Goal: Task Accomplishment & Management: Manage account settings

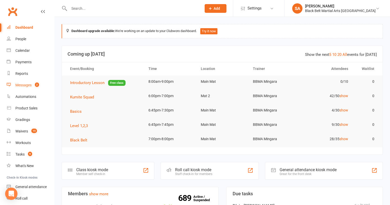
click at [15, 88] on link "Messages 2" at bounding box center [30, 86] width 47 height 12
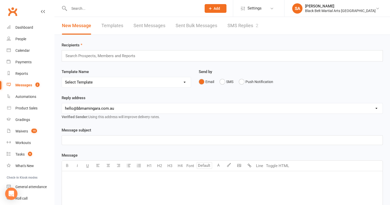
click at [244, 26] on link "SMS Replies 2" at bounding box center [242, 26] width 31 height 18
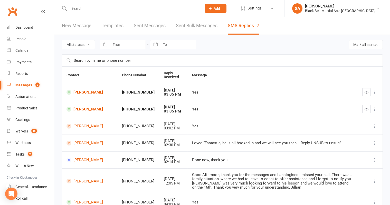
click at [84, 9] on input "text" at bounding box center [133, 8] width 130 height 7
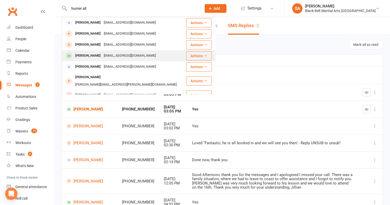
type input "hunter all"
click at [80, 54] on div "Hunter Allen" at bounding box center [88, 55] width 28 height 7
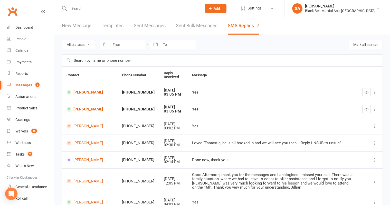
click at [120, 12] on input "text" at bounding box center [133, 8] width 130 height 7
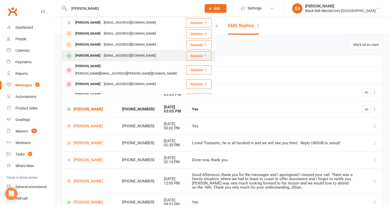
type input "hunter allan"
click at [112, 53] on div "kailey_parrott94@hotmail.com" at bounding box center [129, 55] width 55 height 7
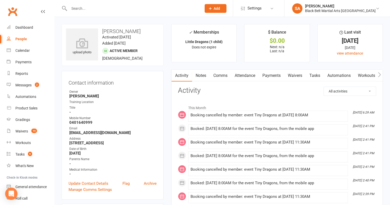
click at [241, 78] on link "Attendance" at bounding box center [245, 76] width 28 height 12
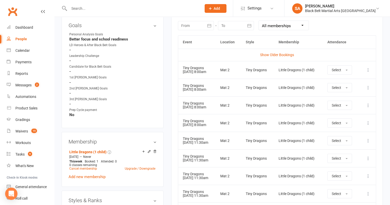
scroll to position [235, 0]
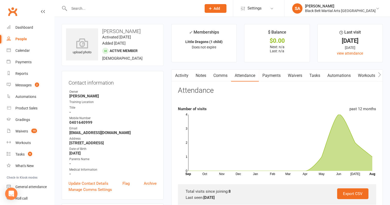
click at [92, 7] on input "text" at bounding box center [133, 8] width 130 height 7
click at [98, 5] on input "text" at bounding box center [133, 8] width 130 height 7
click at [98, 11] on input "text" at bounding box center [133, 8] width 130 height 7
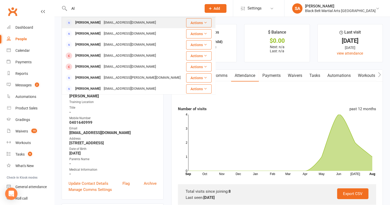
type input "A"
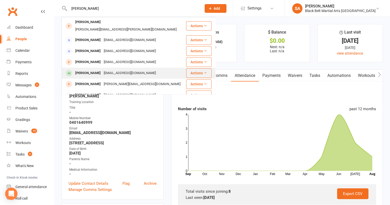
type input "Angela"
click at [111, 70] on div "angelaoztag@gmail.com" at bounding box center [129, 73] width 55 height 7
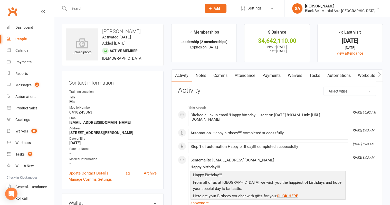
click at [220, 76] on link "Comms" at bounding box center [220, 76] width 21 height 12
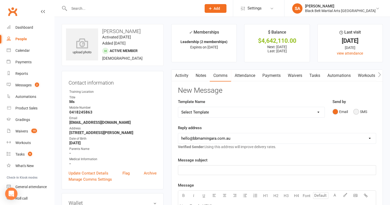
click at [356, 110] on button "SMS" at bounding box center [360, 112] width 14 height 10
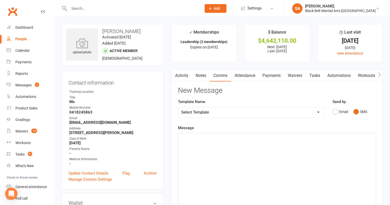
click at [255, 151] on div "﻿" at bounding box center [277, 171] width 198 height 77
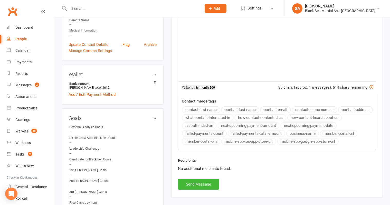
scroll to position [145, 0]
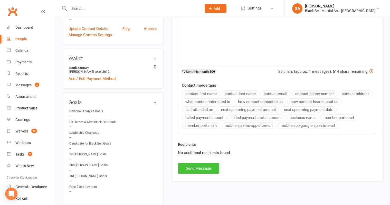
click at [204, 163] on button "Send Message" at bounding box center [198, 168] width 41 height 11
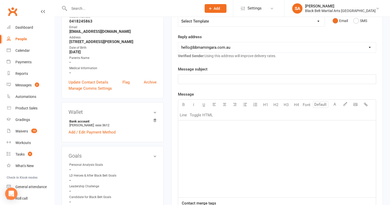
scroll to position [0, 0]
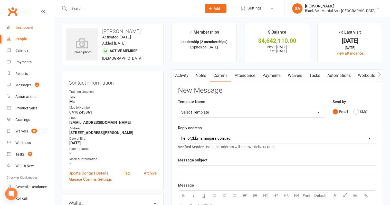
click at [26, 27] on div "Dashboard" at bounding box center [24, 27] width 18 height 4
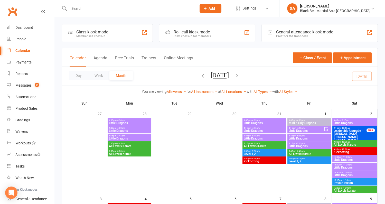
click at [90, 7] on input "text" at bounding box center [130, 8] width 125 height 7
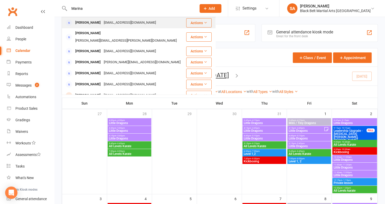
type input "Marina"
click at [93, 22] on div "Marina Hanna" at bounding box center [88, 22] width 28 height 7
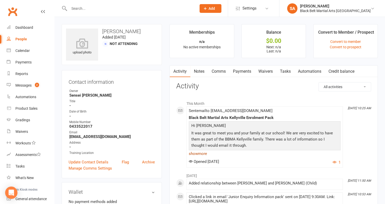
click at [196, 151] on link "show more" at bounding box center [265, 153] width 152 height 7
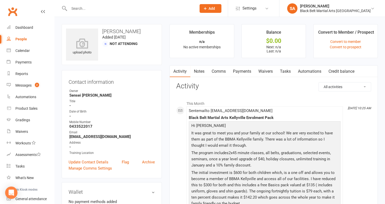
click at [110, 9] on input "text" at bounding box center [130, 8] width 125 height 7
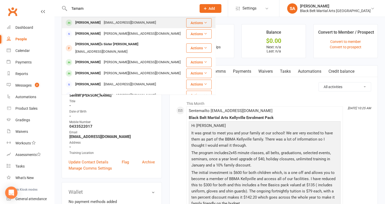
type input "Tamam"
click at [83, 23] on div "Tamam Al Neammat" at bounding box center [88, 22] width 28 height 7
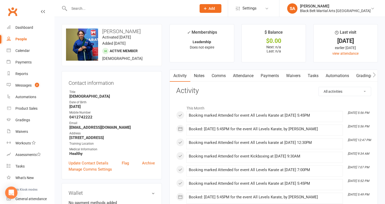
drag, startPoint x: 153, startPoint y: 31, endPoint x: 99, endPoint y: 31, distance: 54.7
click at [99, 31] on h3 "Tamam Al Neammat" at bounding box center [111, 31] width 91 height 6
copy h3 "Tamam Al Neammat"
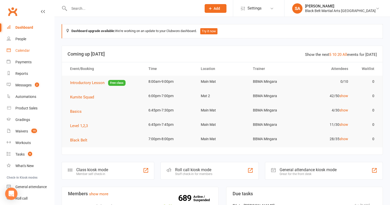
click at [25, 52] on div "Calendar" at bounding box center [22, 51] width 14 height 4
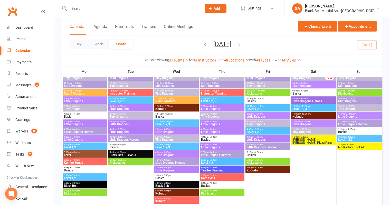
scroll to position [599, 0]
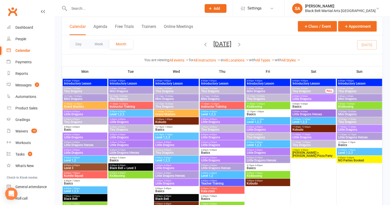
click at [79, 136] on span "Little Dragons" at bounding box center [85, 137] width 42 height 3
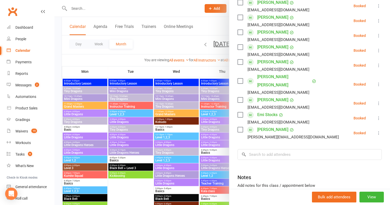
scroll to position [226, 0]
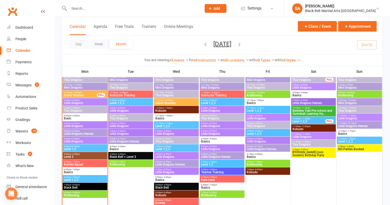
scroll to position [421, 0]
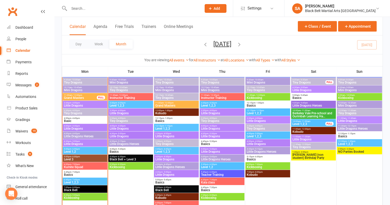
click at [87, 114] on span "Tiny Dragons" at bounding box center [85, 113] width 42 height 3
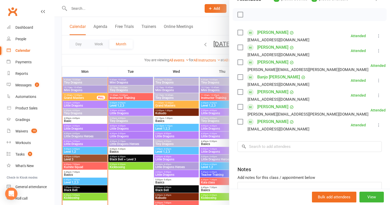
scroll to position [35, 0]
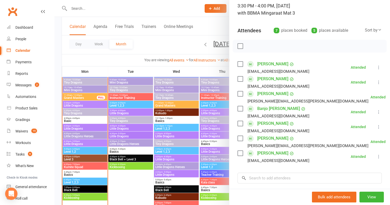
click at [160, 116] on div at bounding box center [221, 102] width 335 height 205
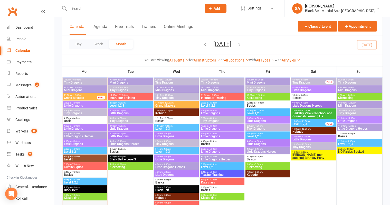
click at [79, 131] on div at bounding box center [85, 159] width 44 height 177
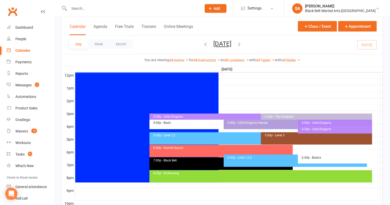
scroll to position [0, 0]
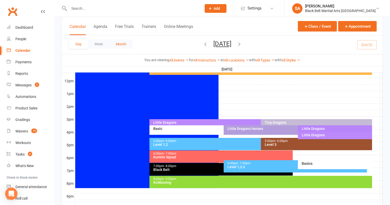
click at [118, 42] on button "Month" at bounding box center [120, 44] width 23 height 9
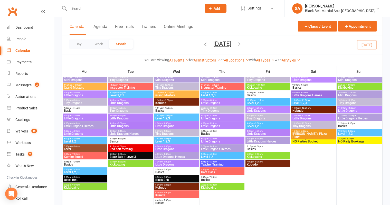
scroll to position [245, 0]
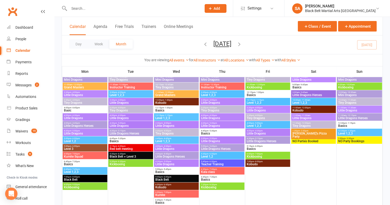
click at [89, 118] on span "Little Dragons" at bounding box center [85, 118] width 42 height 3
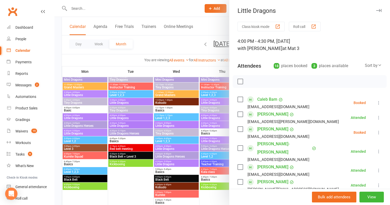
scroll to position [12, 0]
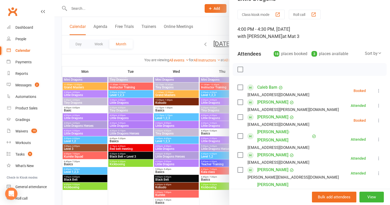
click at [241, 118] on label at bounding box center [239, 117] width 5 height 5
click at [240, 119] on label at bounding box center [239, 117] width 5 height 5
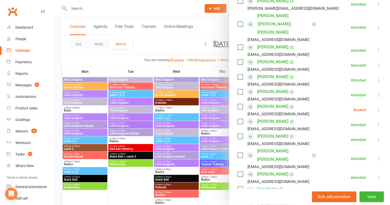
scroll to position [181, 0]
click at [239, 104] on label at bounding box center [239, 106] width 5 height 5
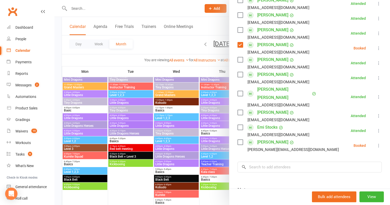
scroll to position [0, 0]
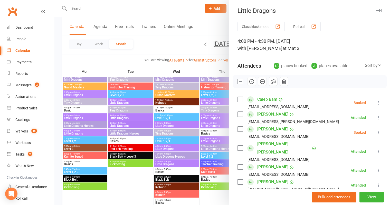
click at [252, 81] on icon "button" at bounding box center [252, 82] width 6 height 6
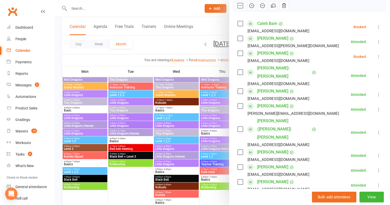
scroll to position [265, 0]
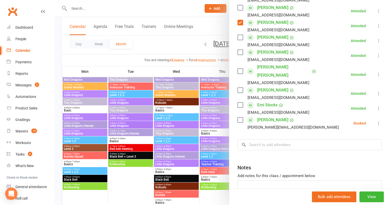
click at [159, 112] on div at bounding box center [221, 102] width 335 height 205
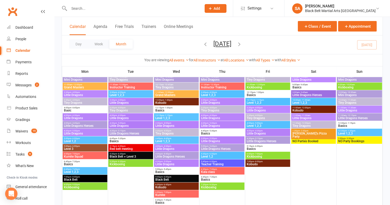
click at [80, 132] on span "Little Dragons" at bounding box center [85, 133] width 42 height 3
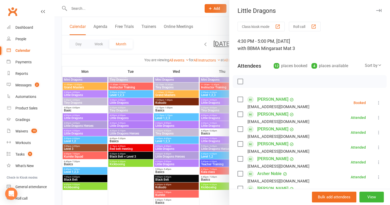
scroll to position [243, 0]
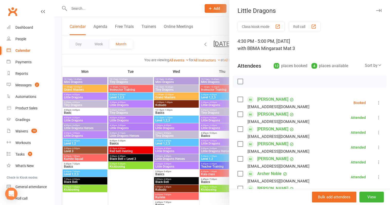
click at [241, 98] on label at bounding box center [239, 99] width 5 height 5
click at [262, 82] on icon "button" at bounding box center [262, 82] width 6 height 6
click at [150, 137] on div at bounding box center [221, 102] width 335 height 205
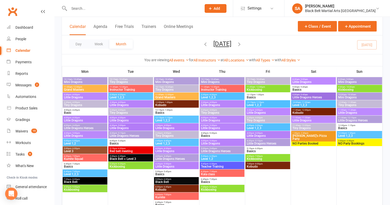
click at [72, 119] on span "Little Dragons" at bounding box center [85, 120] width 42 height 3
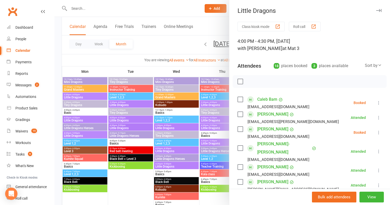
click at [379, 134] on icon at bounding box center [378, 132] width 5 height 5
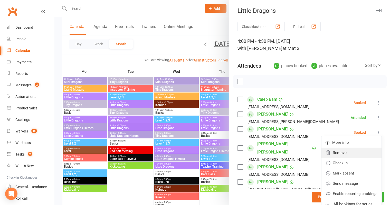
click at [365, 153] on link "Remove" at bounding box center [351, 153] width 60 height 10
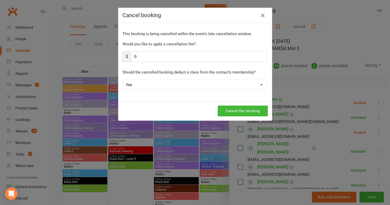
click at [263, 17] on icon "button" at bounding box center [262, 15] width 6 height 6
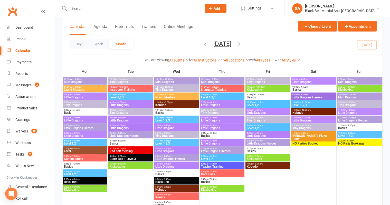
click at [99, 6] on input "text" at bounding box center [133, 8] width 130 height 7
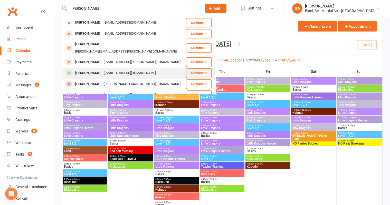
type input "[PERSON_NAME]"
click at [105, 71] on div "[PERSON_NAME] [EMAIL_ADDRESS][DOMAIN_NAME]" at bounding box center [123, 73] width 123 height 11
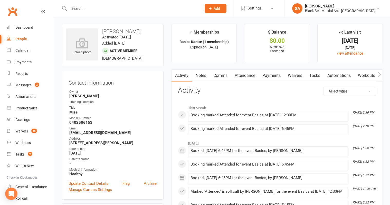
click at [243, 73] on link "Attendance" at bounding box center [245, 76] width 28 height 12
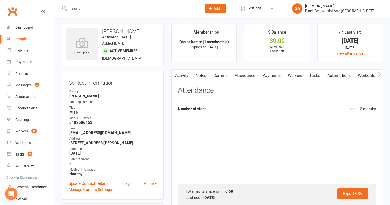
click at [283, 75] on link "Payments" at bounding box center [271, 76] width 25 height 12
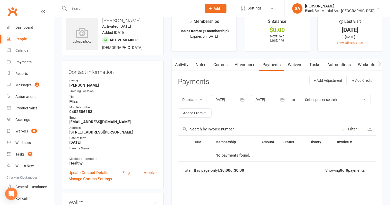
scroll to position [6, 0]
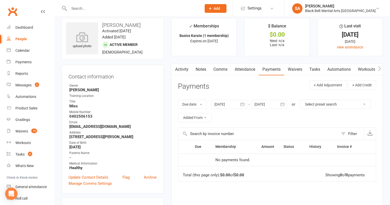
click at [247, 73] on link "Attendance" at bounding box center [245, 70] width 28 height 12
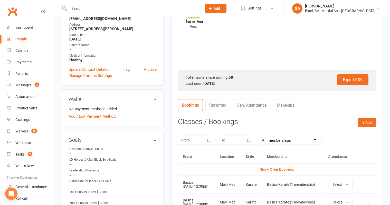
scroll to position [190, 0]
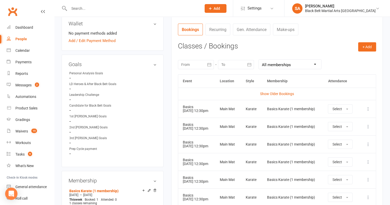
click at [194, 63] on div at bounding box center [196, 64] width 36 height 9
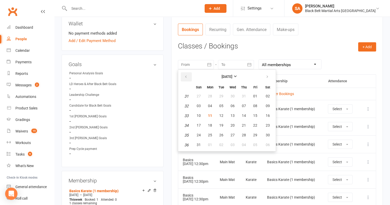
click at [186, 77] on icon "button" at bounding box center [186, 77] width 4 height 4
click at [185, 77] on icon "button" at bounding box center [186, 77] width 4 height 4
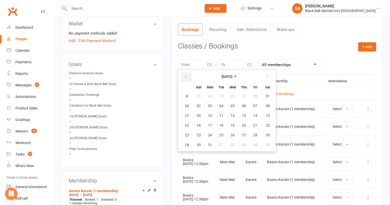
click at [185, 77] on icon "button" at bounding box center [186, 77] width 4 height 4
click at [267, 77] on icon "button" at bounding box center [267, 77] width 4 height 4
click at [231, 96] on span "01" at bounding box center [232, 96] width 4 height 4
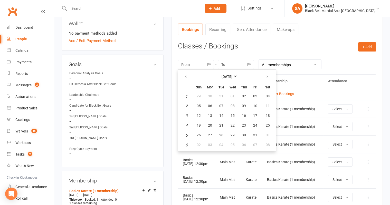
type input "[DATE]"
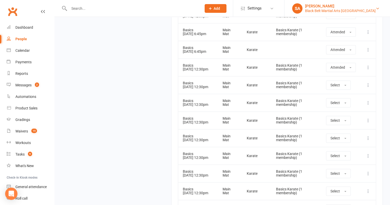
scroll to position [981, 0]
